Goal: Information Seeking & Learning: Compare options

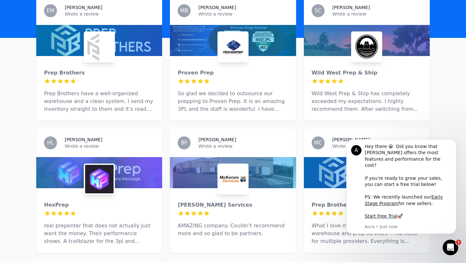
scroll to position [221, 0]
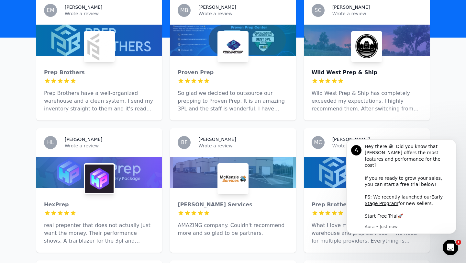
click at [341, 69] on div "Wild West Prep & Ship" at bounding box center [366, 73] width 110 height 8
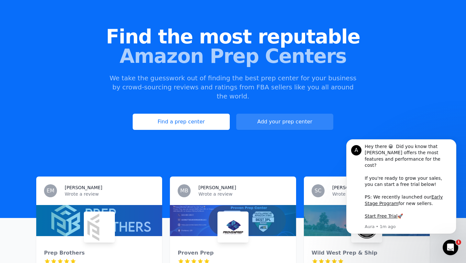
scroll to position [82, 0]
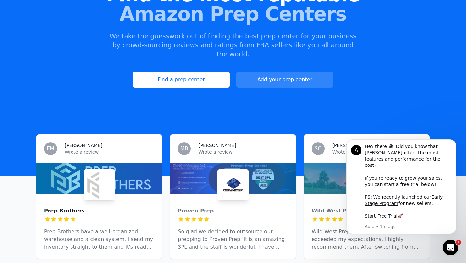
click at [69, 207] on div "Prep Brothers" at bounding box center [99, 211] width 110 height 8
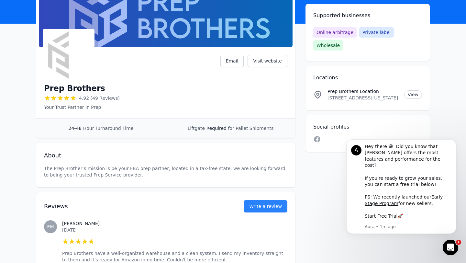
scroll to position [60, 0]
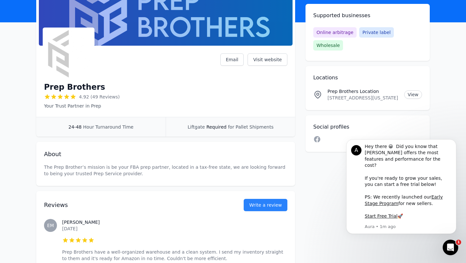
click at [195, 149] on div "About The Prep Brother’s mission is be your FBA prep partner, located in a tax-…" at bounding box center [165, 164] width 259 height 44
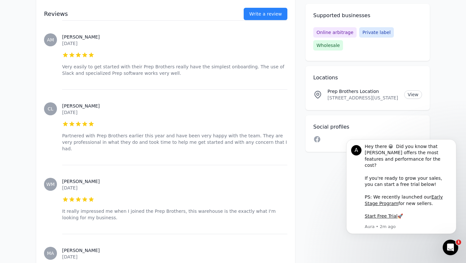
scroll to position [1685, 0]
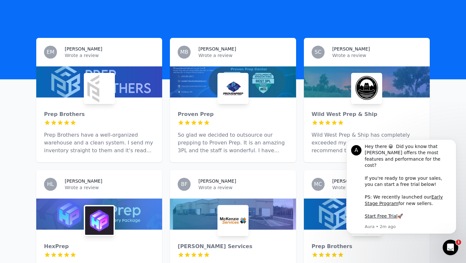
scroll to position [179, 0]
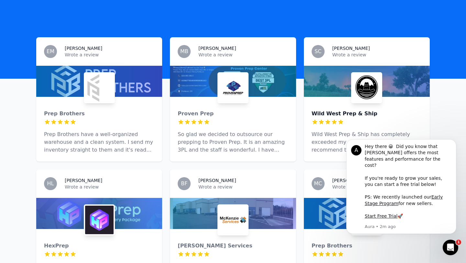
click at [338, 110] on div "Wild West Prep & Ship" at bounding box center [366, 114] width 110 height 8
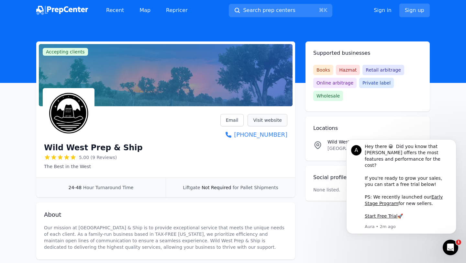
click at [270, 117] on link "Visit website" at bounding box center [267, 120] width 40 height 12
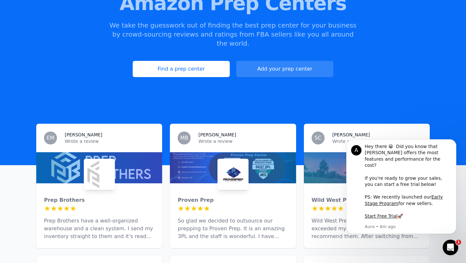
scroll to position [94, 0]
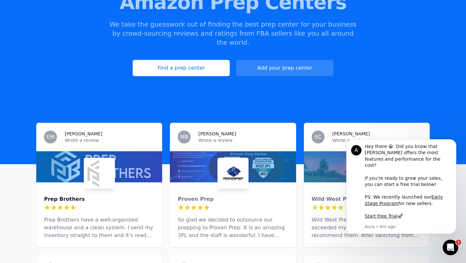
click at [70, 195] on div "Prep Brothers" at bounding box center [99, 199] width 110 height 8
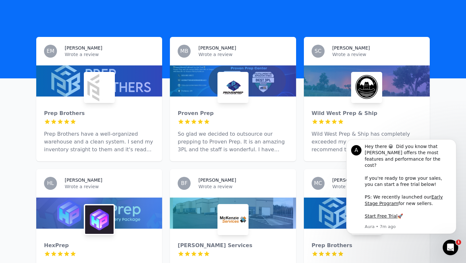
scroll to position [179, 0]
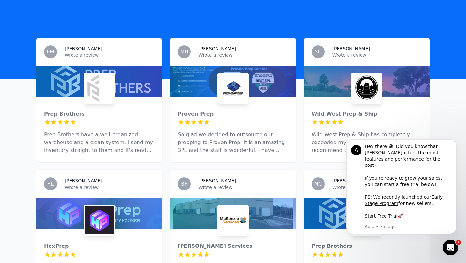
click at [340, 52] on p "Wrote a review" at bounding box center [377, 55] width 90 height 6
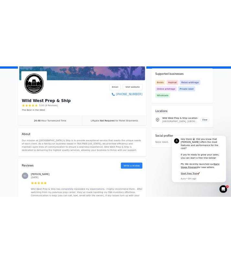
scroll to position [78, 0]
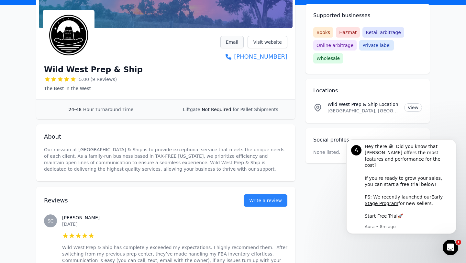
click at [234, 39] on link "Email" at bounding box center [232, 42] width 24 height 12
